Goal: Transaction & Acquisition: Subscribe to service/newsletter

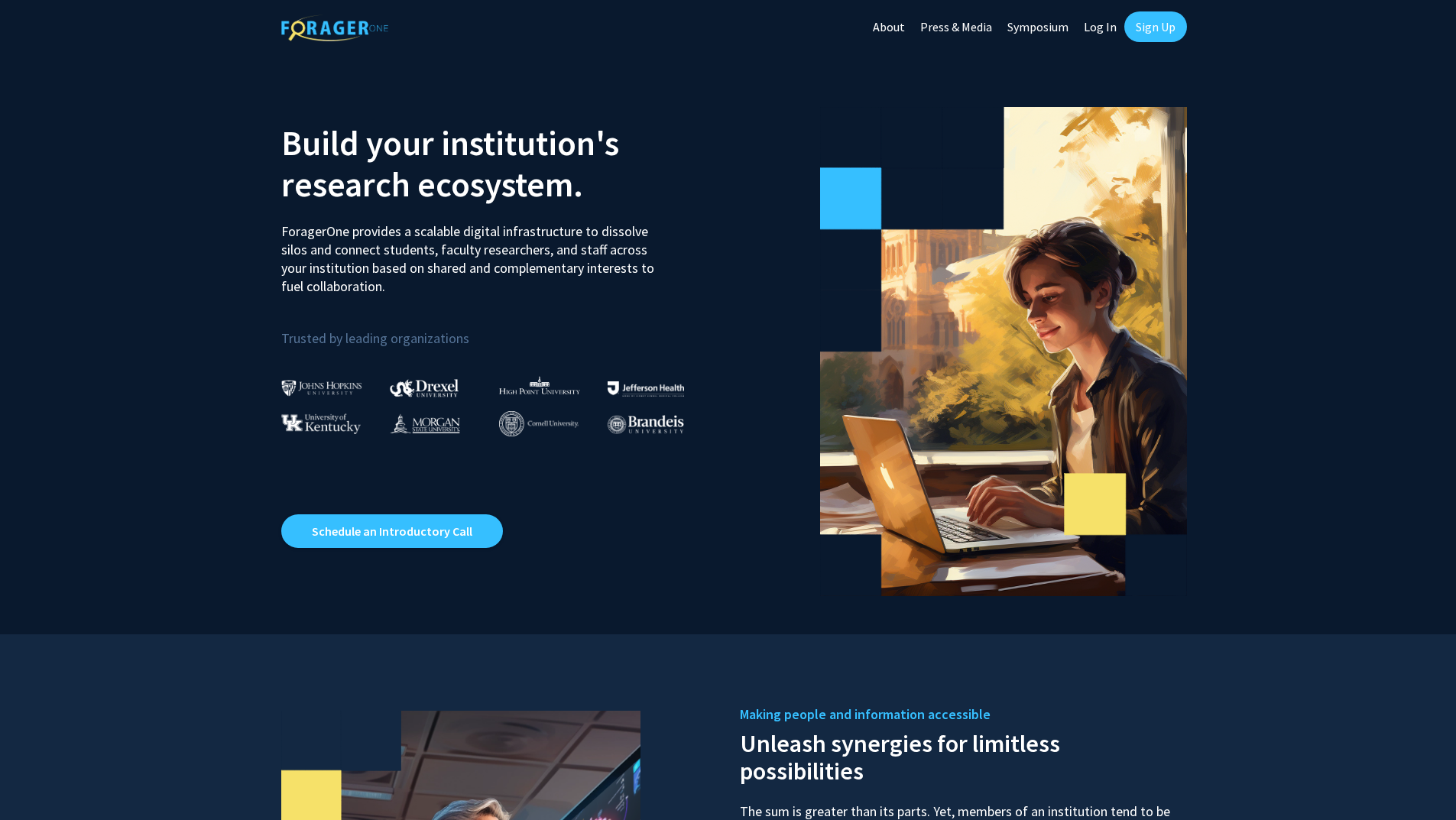
click at [1149, 29] on link "Sign Up" at bounding box center [1156, 27] width 62 height 30
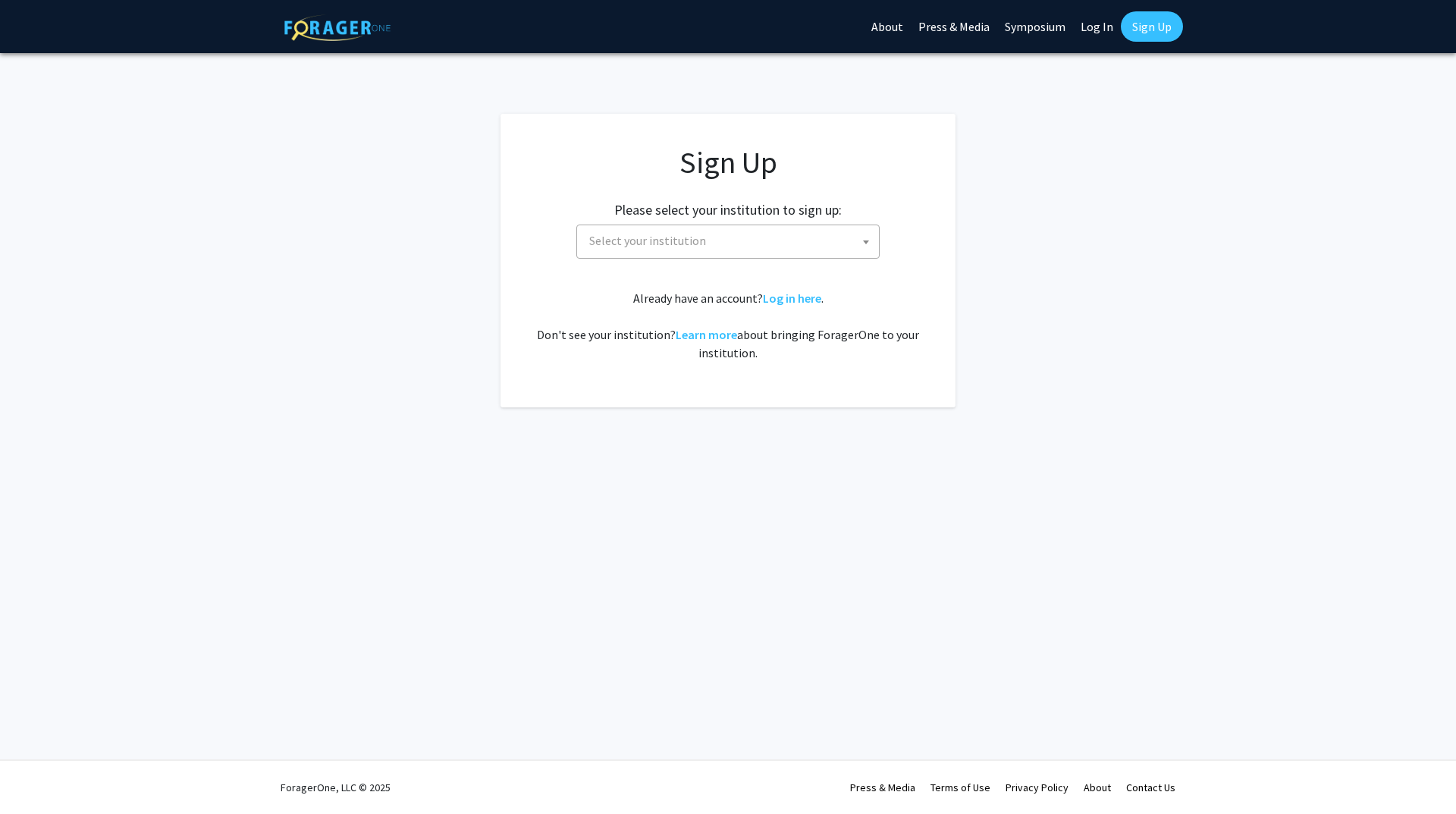
click at [867, 246] on span at bounding box center [866, 241] width 15 height 33
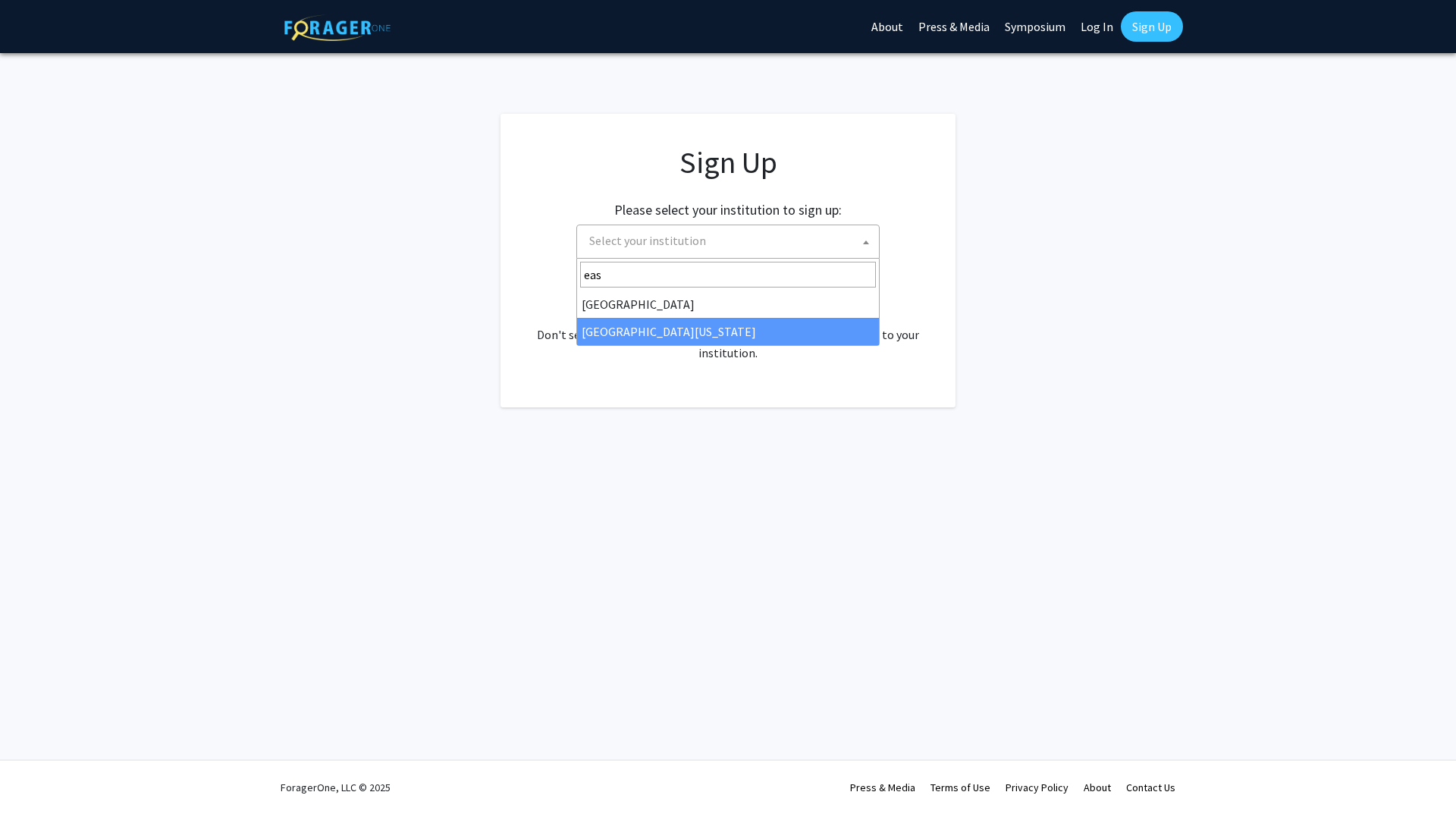
type input "eas"
select select "29"
